Goal: Task Accomplishment & Management: Manage account settings

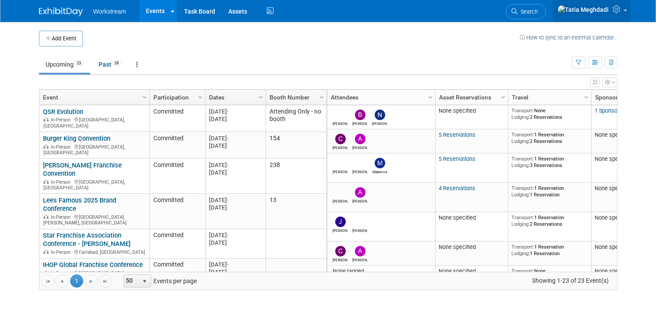
click at [626, 11] on link at bounding box center [591, 11] width 78 height 22
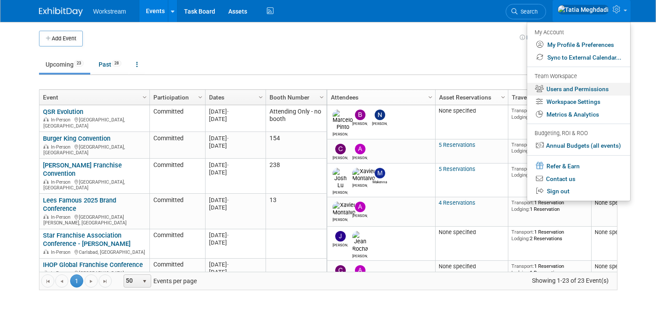
click at [582, 90] on link "Users and Permissions" at bounding box center [578, 89] width 103 height 13
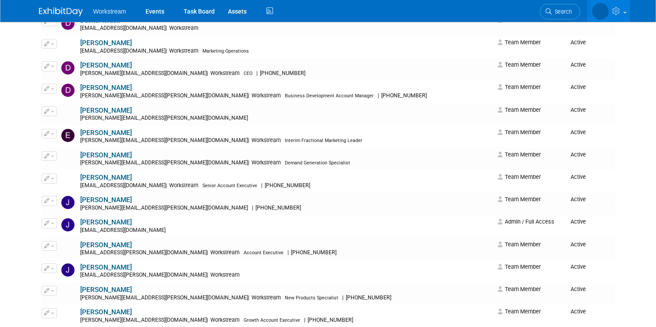
scroll to position [431, 0]
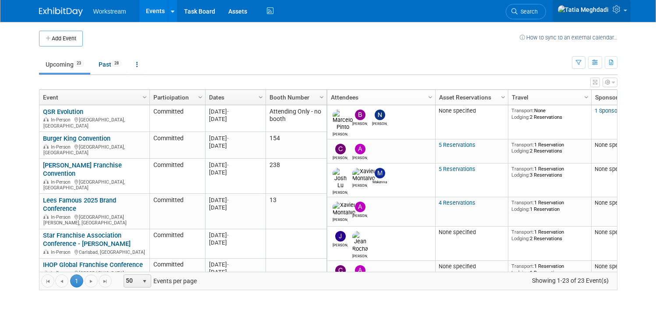
click at [624, 11] on span at bounding box center [625, 11] width 4 height 2
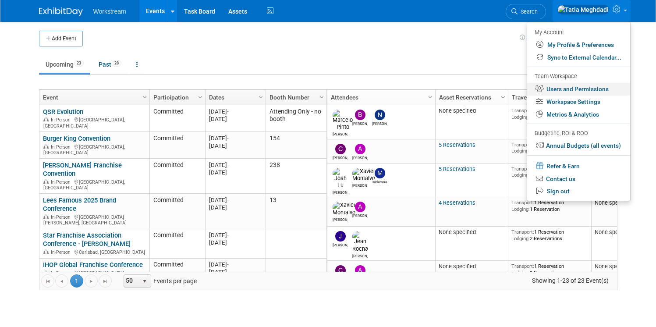
click at [566, 88] on link "Users and Permissions" at bounding box center [578, 89] width 103 height 13
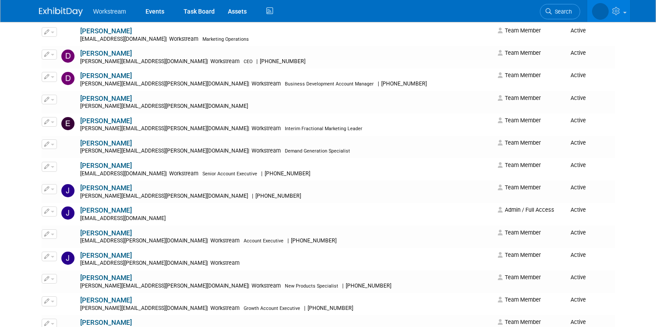
scroll to position [447, 0]
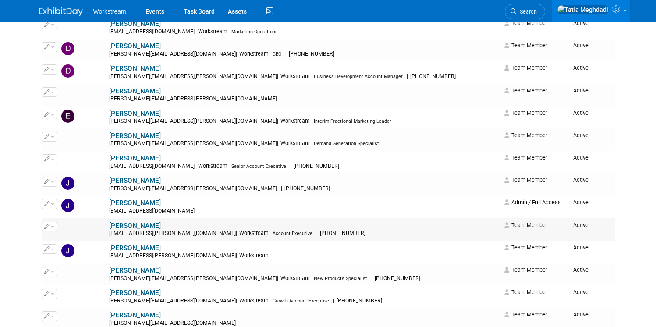
click at [53, 228] on button "button" at bounding box center [49, 227] width 15 height 10
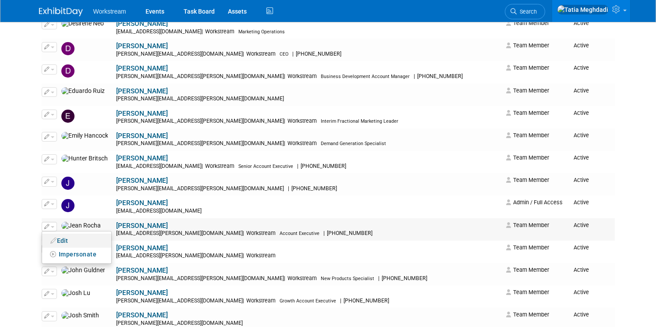
click at [64, 240] on link "Edit" at bounding box center [76, 240] width 69 height 12
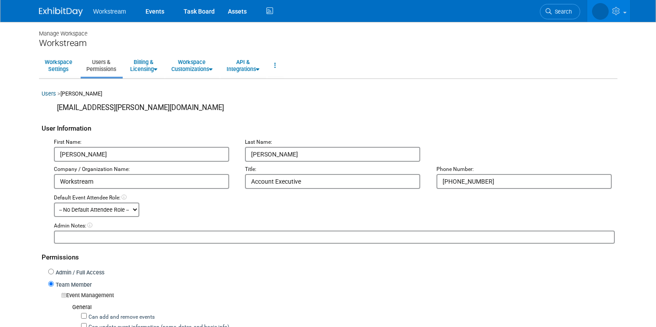
click at [79, 238] on textarea at bounding box center [334, 236] width 561 height 13
paste textarea "Delta- 9983434185 AA-LP6D022"
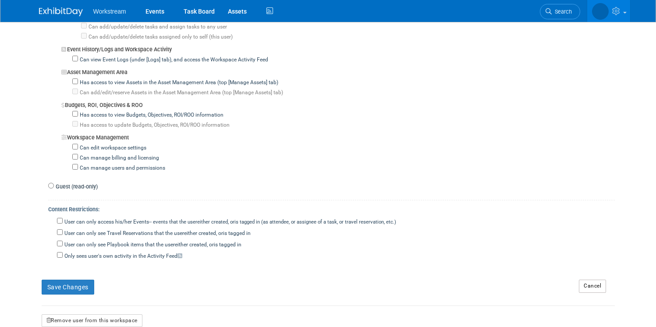
scroll to position [700, 0]
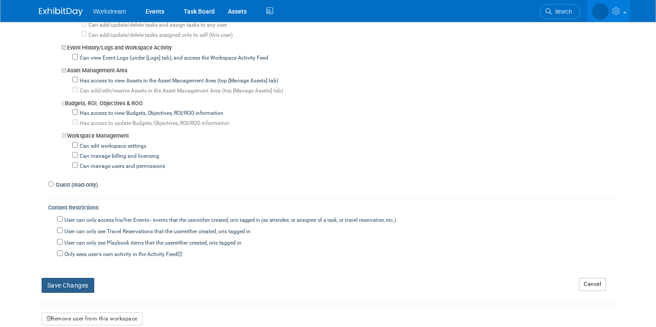
type textarea "Delta- 9983434185 AA-LP6D022"
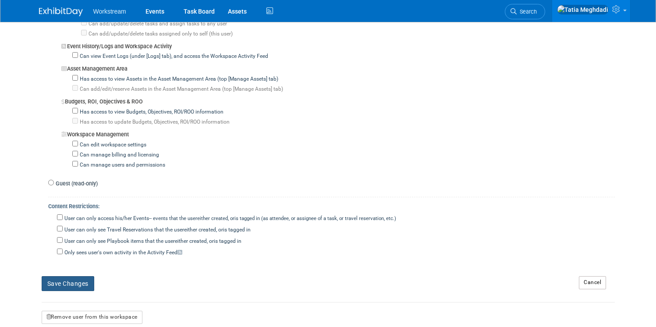
click at [66, 276] on button "Save Changes" at bounding box center [68, 283] width 53 height 15
